Goal: Task Accomplishment & Management: Use online tool/utility

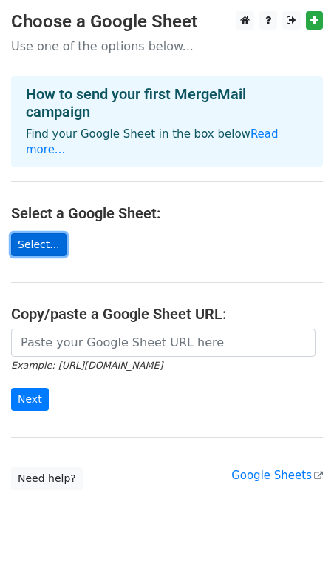
click at [49, 235] on link "Select..." at bounding box center [38, 244] width 55 height 23
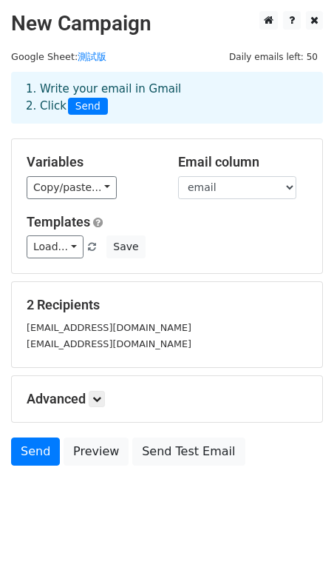
scroll to position [18, 0]
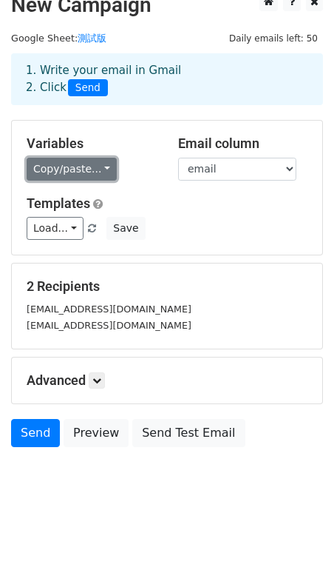
click at [84, 170] on link "Copy/paste..." at bounding box center [72, 169] width 90 height 23
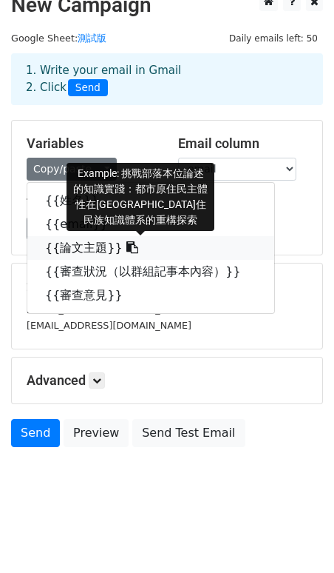
click at [127, 249] on icon at bounding box center [133, 247] width 12 height 12
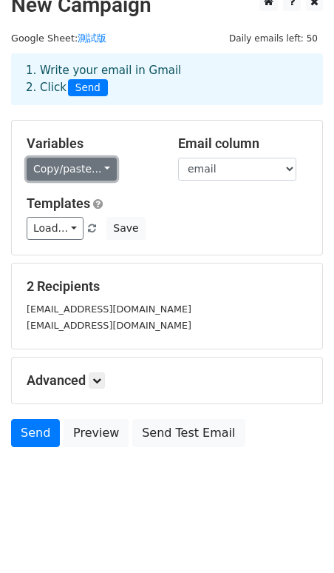
click at [78, 176] on link "Copy/paste..." at bounding box center [72, 169] width 90 height 23
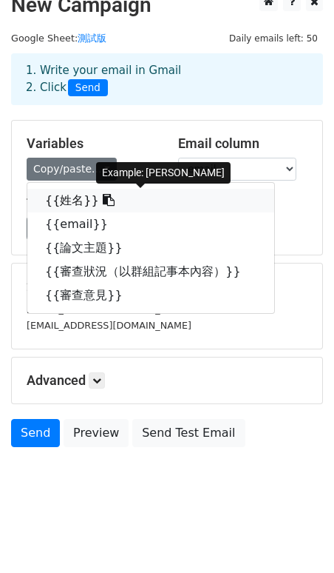
click at [103, 201] on icon at bounding box center [109, 200] width 12 height 12
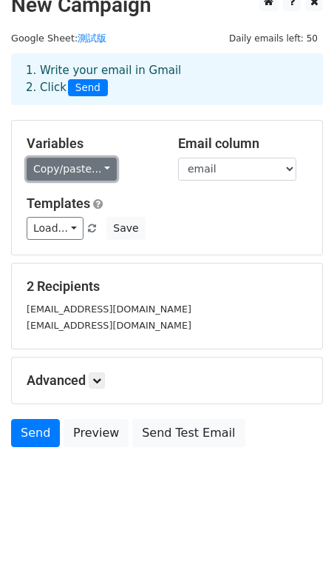
click at [98, 169] on link "Copy/paste..." at bounding box center [72, 169] width 90 height 23
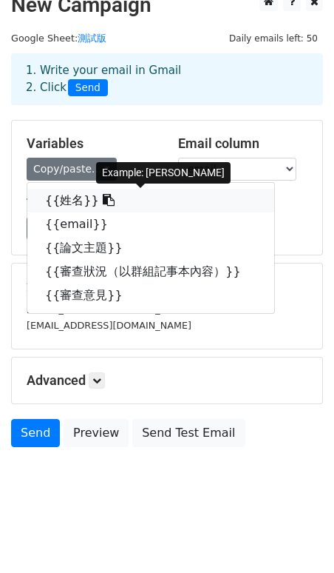
click at [77, 198] on link "{{姓名}}" at bounding box center [150, 201] width 247 height 24
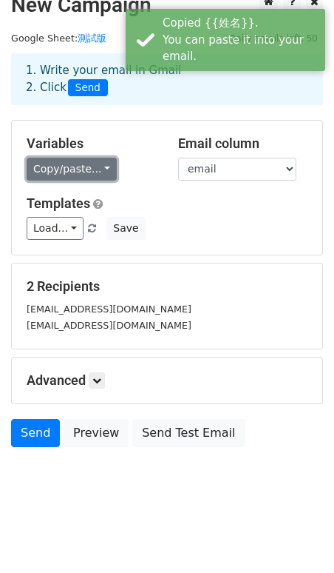
click at [75, 175] on link "Copy/paste..." at bounding box center [72, 169] width 90 height 23
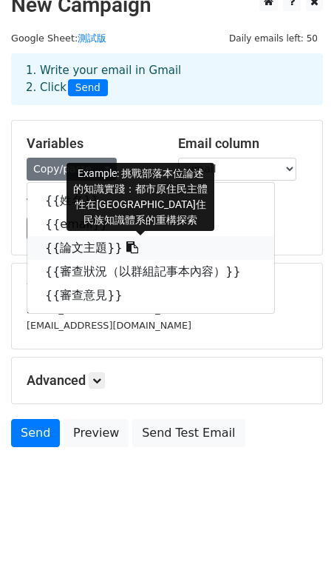
click at [127, 249] on icon at bounding box center [133, 247] width 12 height 12
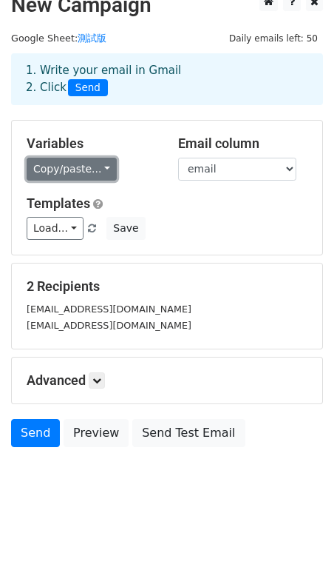
click at [95, 172] on link "Copy/paste..." at bounding box center [72, 169] width 90 height 23
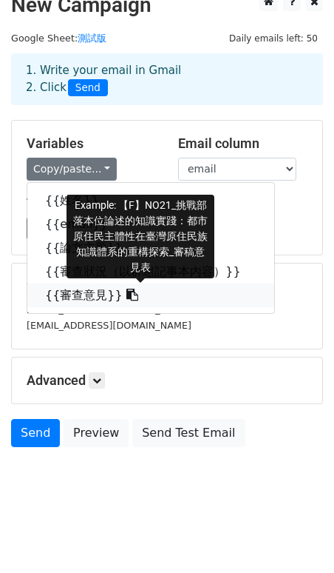
click at [127, 297] on icon at bounding box center [133, 295] width 12 height 12
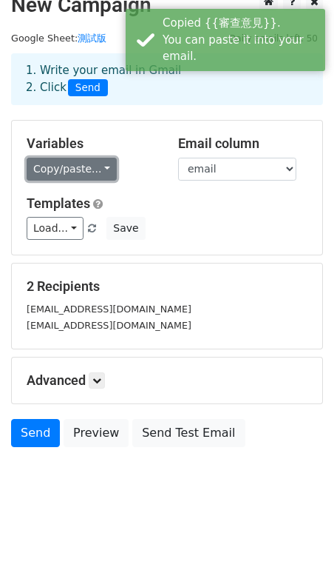
click at [92, 164] on link "Copy/paste..." at bounding box center [72, 169] width 90 height 23
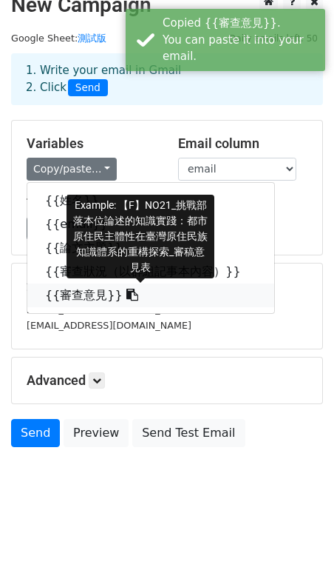
click at [127, 297] on icon at bounding box center [133, 295] width 12 height 12
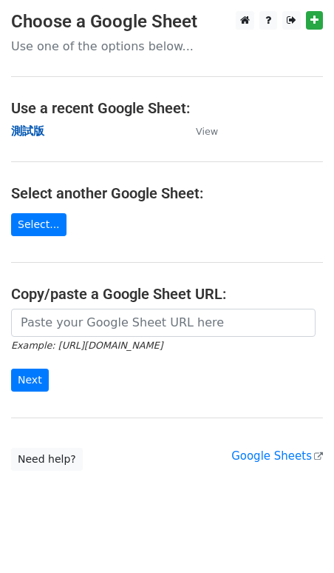
click at [28, 128] on strong "測試版" at bounding box center [27, 130] width 33 height 13
click at [36, 131] on strong "測試版" at bounding box center [27, 130] width 33 height 13
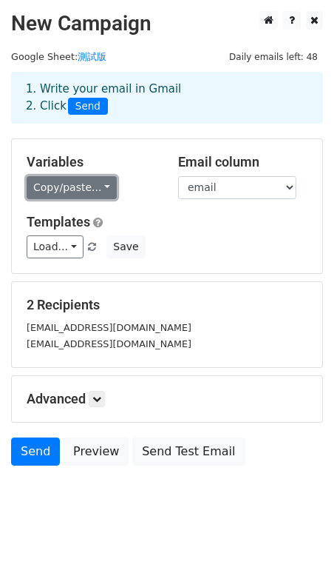
click at [88, 181] on link "Copy/paste..." at bounding box center [72, 187] width 90 height 23
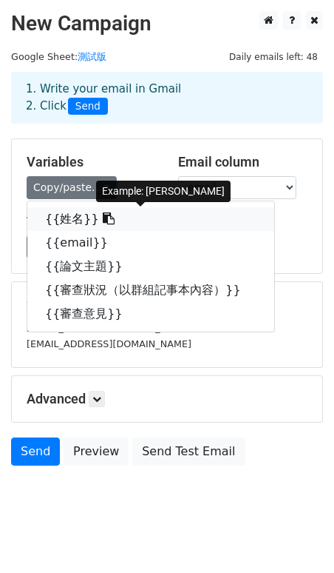
click at [103, 222] on icon at bounding box center [109, 218] width 12 height 12
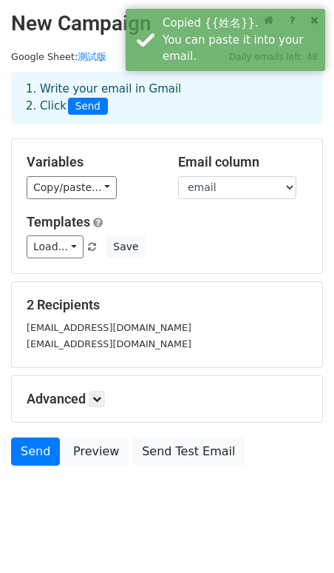
click at [87, 203] on div "Variables Copy/paste... {{姓名}} {{email}} {{論文主題}} {{審查狀況（以群組記事本內容）}} {{審查意見}} E…" at bounding box center [167, 206] width 311 height 134
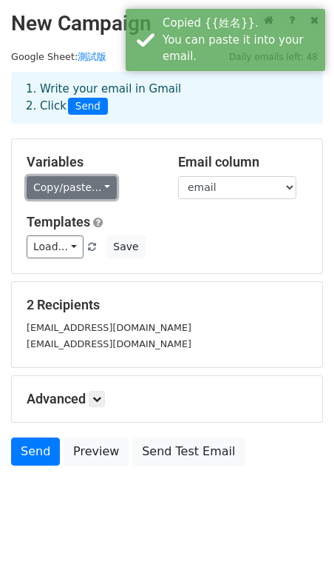
click at [81, 185] on link "Copy/paste..." at bounding box center [72, 187] width 90 height 23
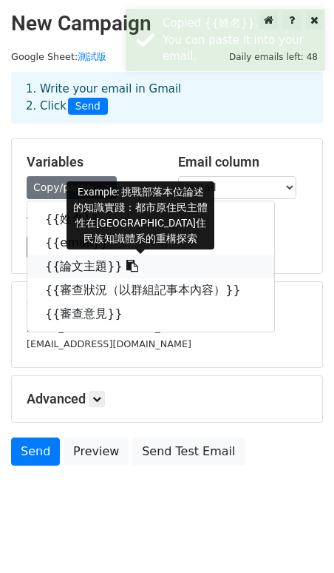
click at [127, 268] on icon at bounding box center [133, 266] width 12 height 12
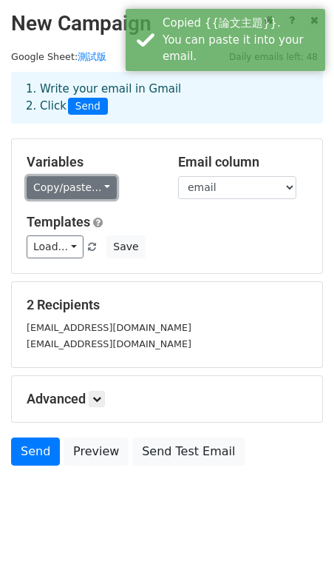
click at [94, 189] on link "Copy/paste..." at bounding box center [72, 187] width 90 height 23
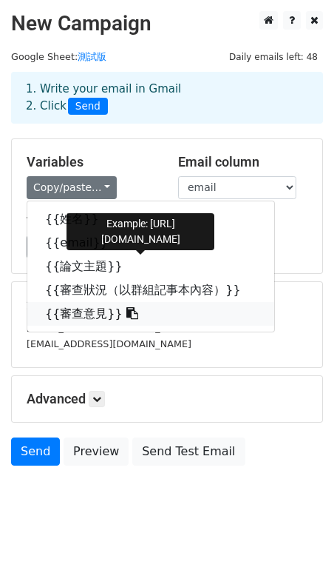
click at [127, 314] on icon at bounding box center [133, 313] width 12 height 12
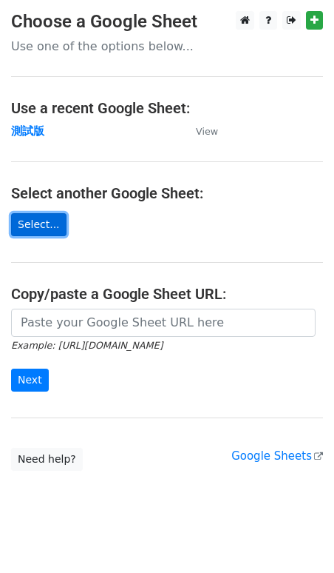
click at [43, 225] on link "Select..." at bounding box center [38, 224] width 55 height 23
click at [54, 220] on link "Select..." at bounding box center [38, 224] width 55 height 23
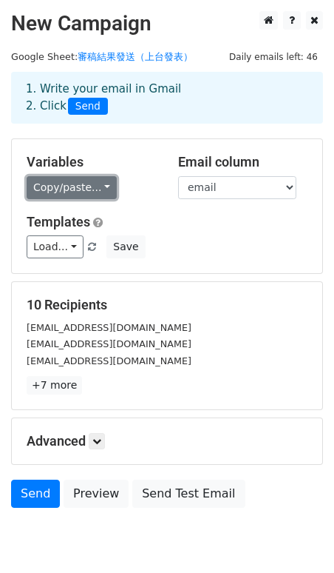
click at [95, 183] on link "Copy/paste..." at bounding box center [72, 187] width 90 height 23
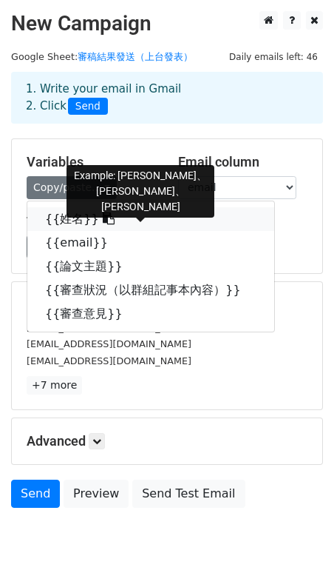
click at [103, 219] on icon at bounding box center [109, 218] width 12 height 12
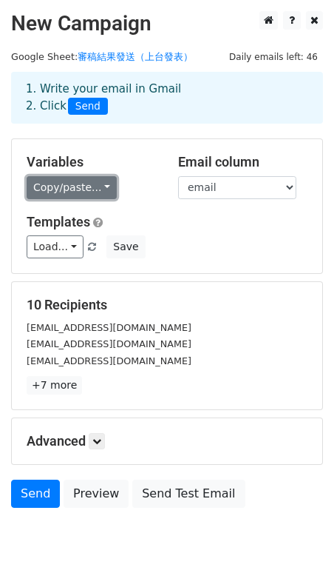
click at [98, 187] on link "Copy/paste..." at bounding box center [72, 187] width 90 height 23
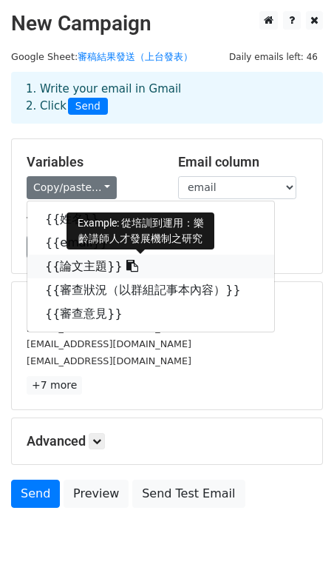
click at [127, 272] on icon at bounding box center [133, 266] width 12 height 12
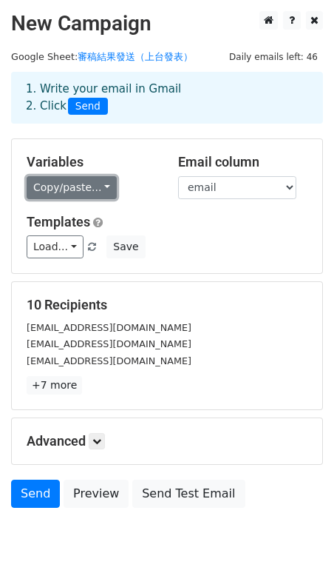
click at [102, 182] on link "Copy/paste..." at bounding box center [72, 187] width 90 height 23
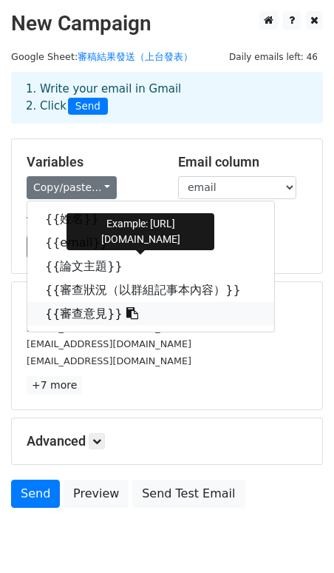
click at [127, 319] on icon at bounding box center [133, 313] width 12 height 12
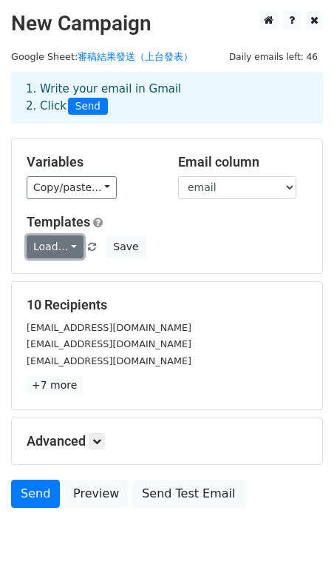
click at [72, 248] on link "Load..." at bounding box center [55, 246] width 57 height 23
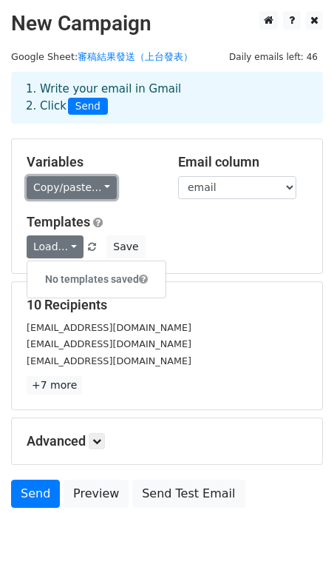
click at [92, 186] on link "Copy/paste..." at bounding box center [72, 187] width 90 height 23
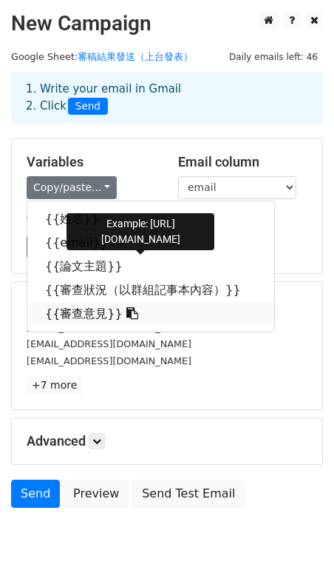
click at [127, 315] on icon at bounding box center [133, 313] width 12 height 12
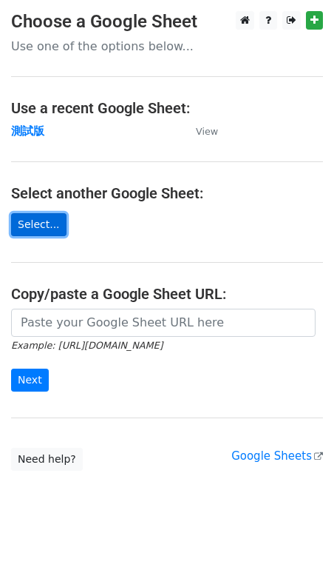
click at [47, 223] on link "Select..." at bounding box center [38, 224] width 55 height 23
click at [33, 223] on link "Select..." at bounding box center [38, 224] width 55 height 23
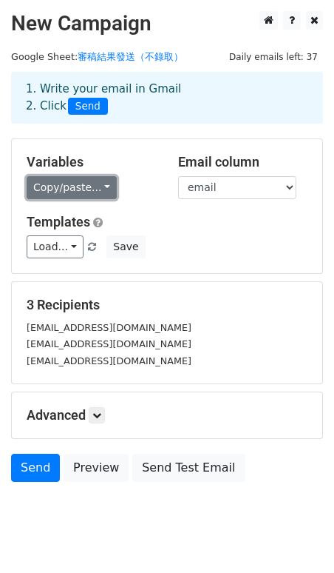
click at [95, 190] on link "Copy/paste..." at bounding box center [72, 187] width 90 height 23
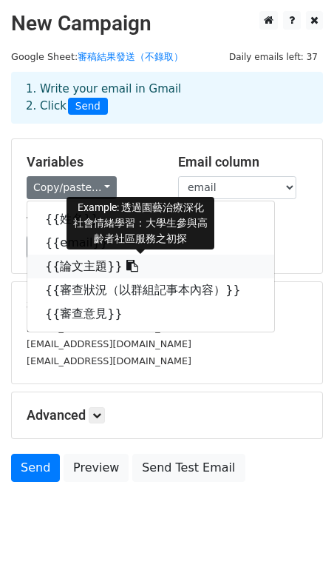
click at [127, 265] on icon at bounding box center [133, 266] width 12 height 12
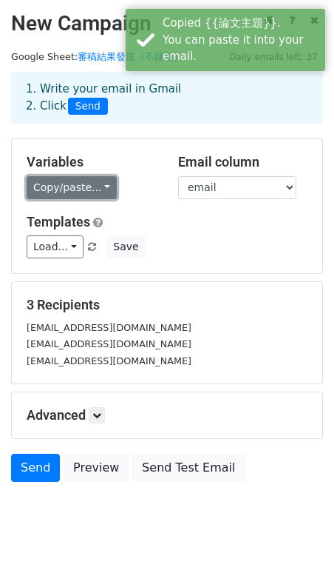
click at [95, 187] on link "Copy/paste..." at bounding box center [72, 187] width 90 height 23
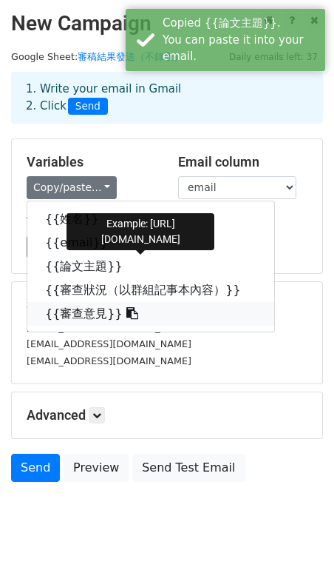
click at [127, 317] on icon at bounding box center [133, 313] width 12 height 12
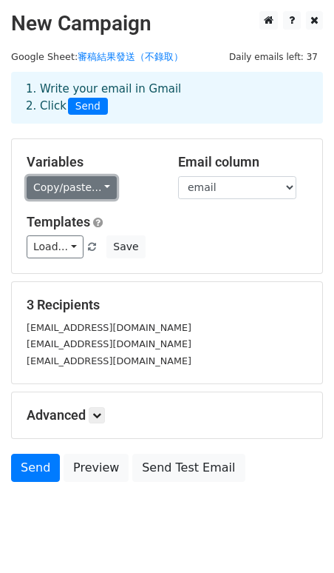
click at [106, 190] on link "Copy/paste..." at bounding box center [72, 187] width 90 height 23
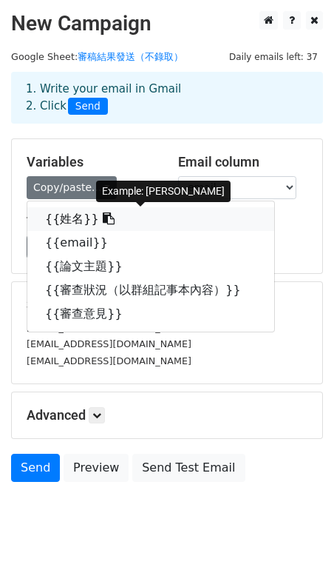
click at [103, 222] on icon at bounding box center [109, 218] width 12 height 12
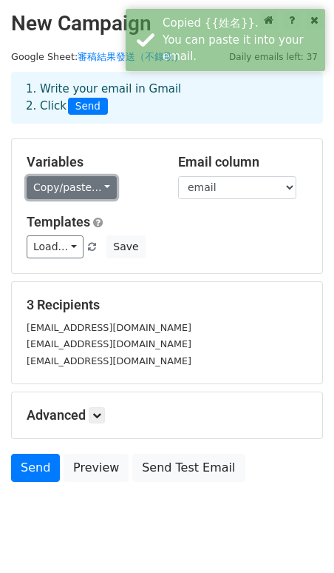
click at [101, 188] on link "Copy/paste..." at bounding box center [72, 187] width 90 height 23
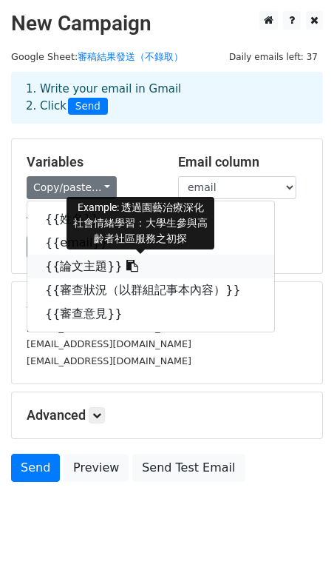
click at [127, 265] on icon at bounding box center [133, 266] width 12 height 12
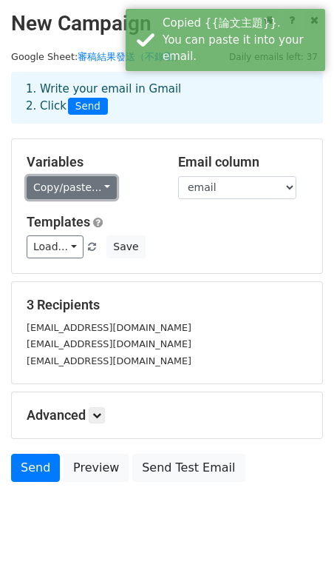
click at [101, 188] on link "Copy/paste..." at bounding box center [72, 187] width 90 height 23
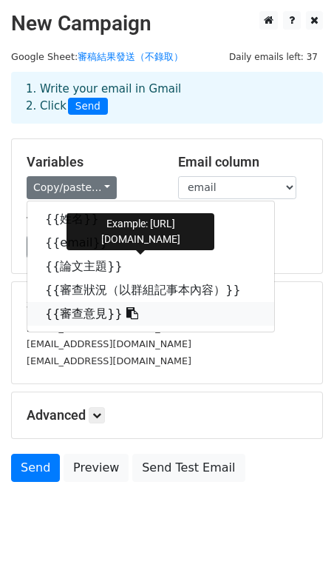
click at [127, 317] on icon at bounding box center [133, 313] width 12 height 12
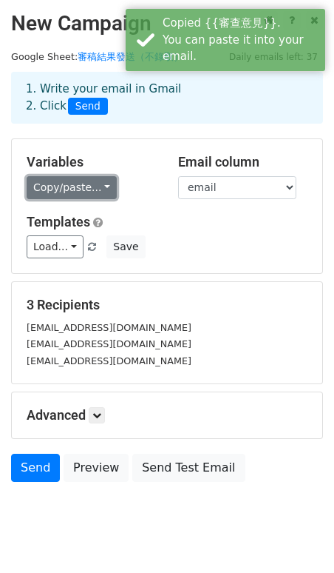
click at [96, 193] on link "Copy/paste..." at bounding box center [72, 187] width 90 height 23
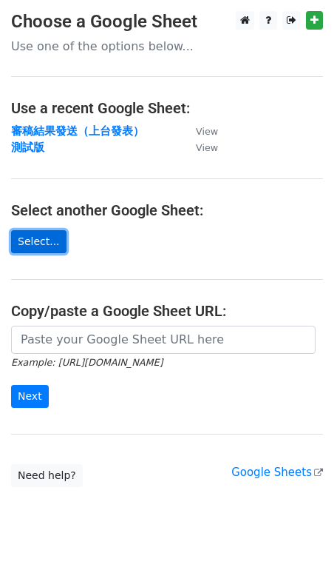
click at [41, 242] on link "Select..." at bounding box center [38, 241] width 55 height 23
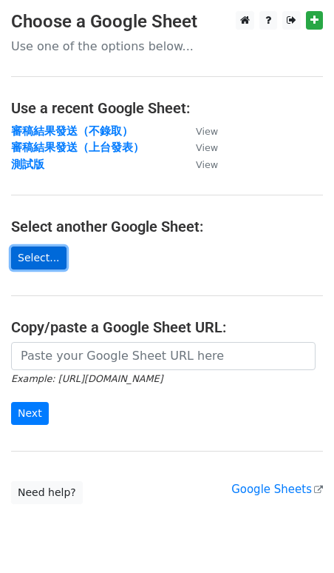
click at [40, 263] on link "Select..." at bounding box center [38, 257] width 55 height 23
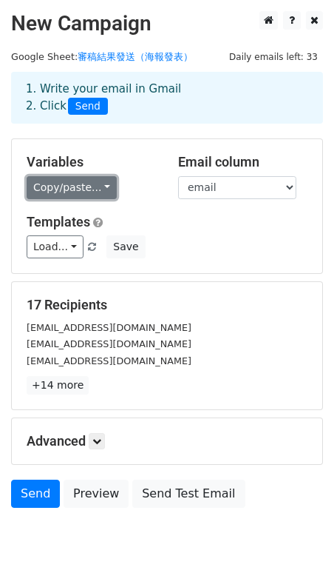
click at [91, 189] on link "Copy/paste..." at bounding box center [72, 187] width 90 height 23
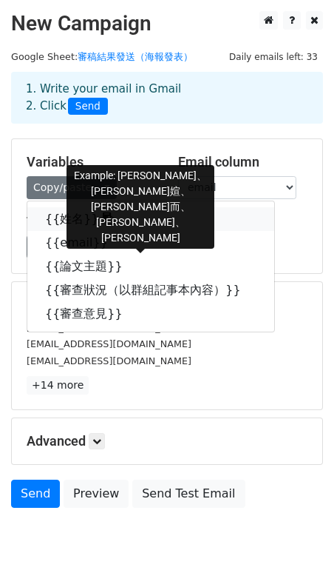
click at [103, 216] on icon at bounding box center [109, 218] width 12 height 12
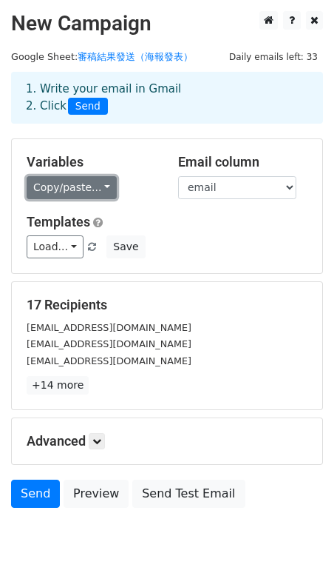
click at [53, 195] on link "Copy/paste..." at bounding box center [72, 187] width 90 height 23
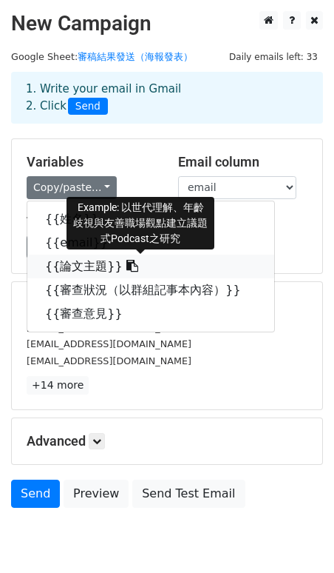
click at [127, 263] on icon at bounding box center [133, 266] width 12 height 12
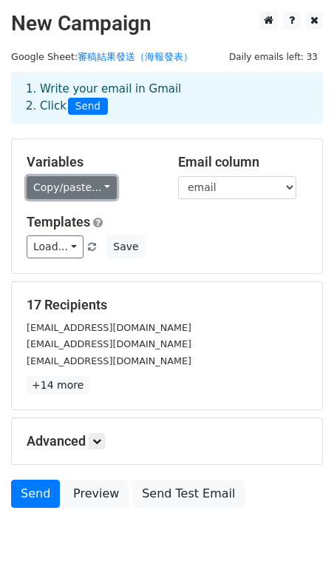
click at [100, 191] on link "Copy/paste..." at bounding box center [72, 187] width 90 height 23
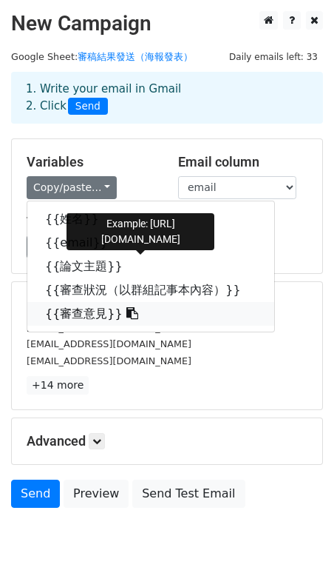
click at [127, 313] on icon at bounding box center [133, 313] width 12 height 12
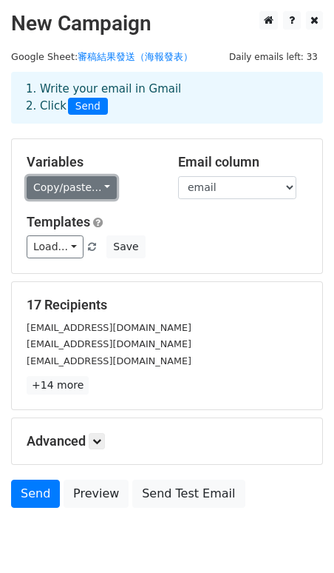
click at [105, 185] on link "Copy/paste..." at bounding box center [72, 187] width 90 height 23
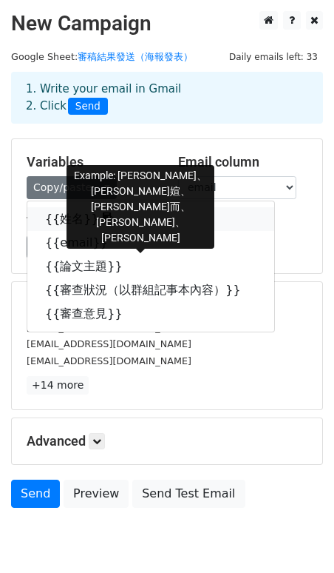
click at [103, 217] on icon at bounding box center [109, 218] width 12 height 12
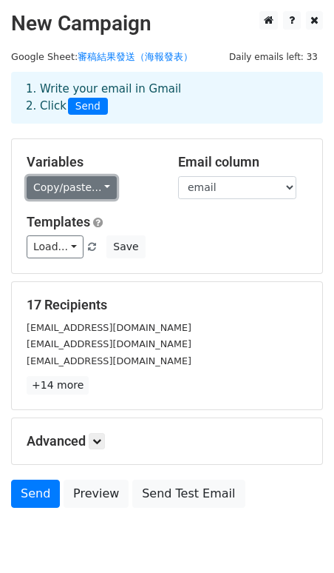
click at [100, 181] on link "Copy/paste..." at bounding box center [72, 187] width 90 height 23
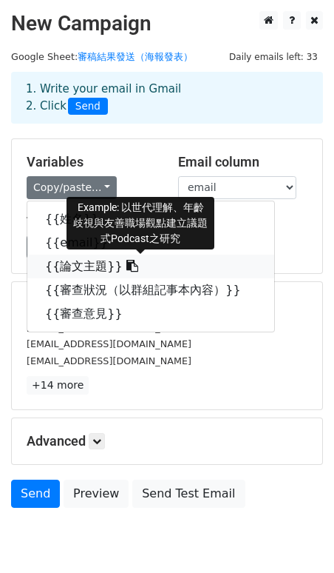
click at [127, 267] on icon at bounding box center [133, 266] width 12 height 12
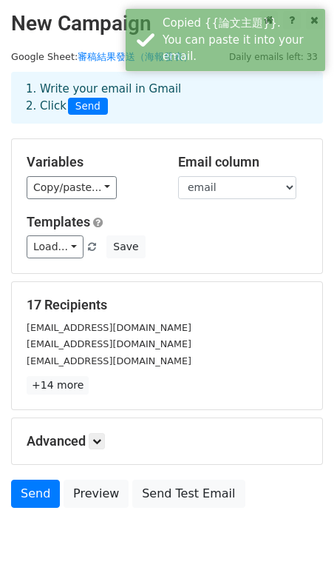
click at [83, 201] on div "Variables Copy/paste... {{姓名}} {{email}} {{論文主題}} {{審查狀況（以群組記事本內容）}} {{審查意見}} E…" at bounding box center [167, 206] width 311 height 134
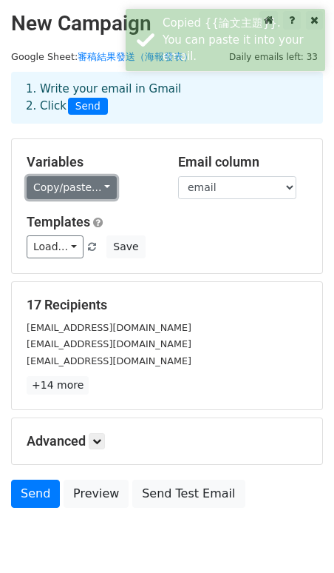
click at [85, 191] on link "Copy/paste..." at bounding box center [72, 187] width 90 height 23
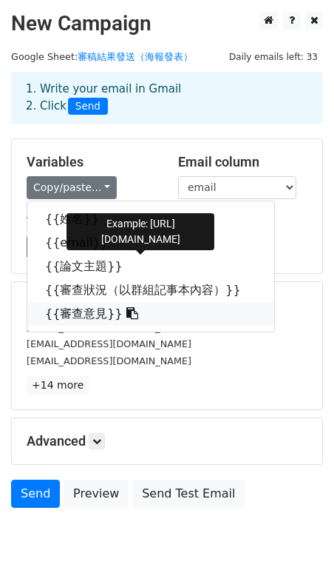
click at [127, 317] on icon at bounding box center [133, 313] width 12 height 12
